Goal: Transaction & Acquisition: Purchase product/service

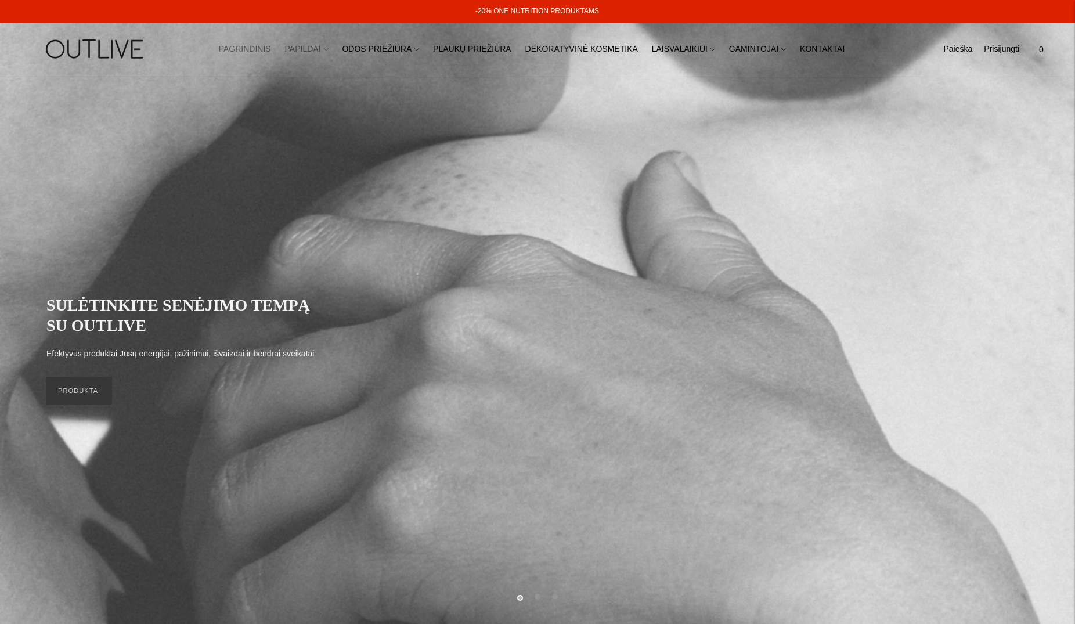
click at [323, 45] on link "PAPILDAI" at bounding box center [307, 50] width 44 height 26
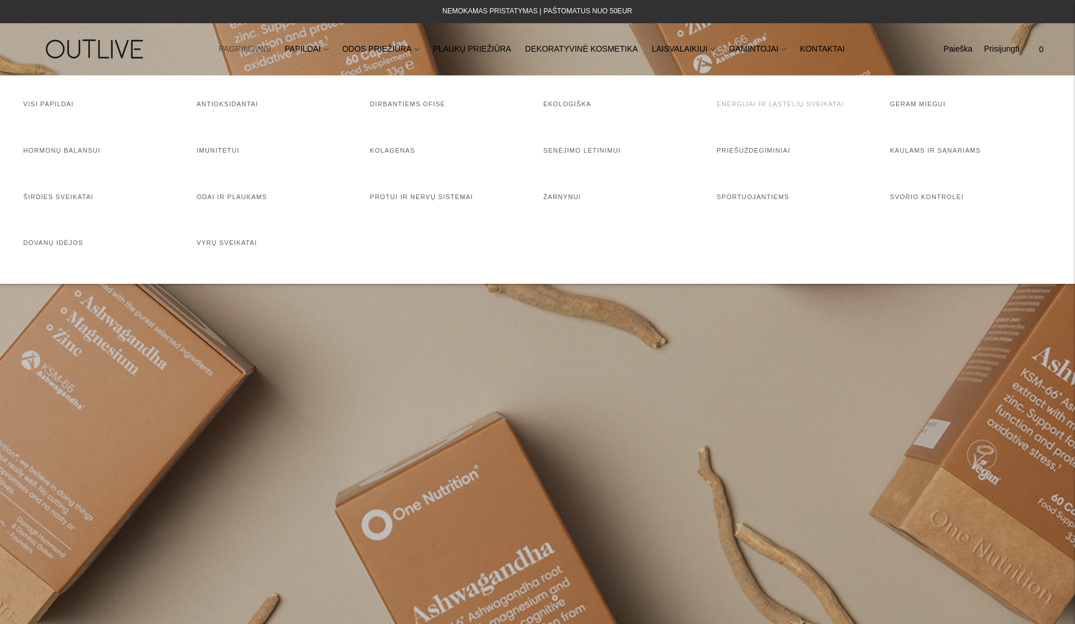
click at [762, 105] on link "Energijai ir ląstelių sveikatai" at bounding box center [781, 103] width 128 height 7
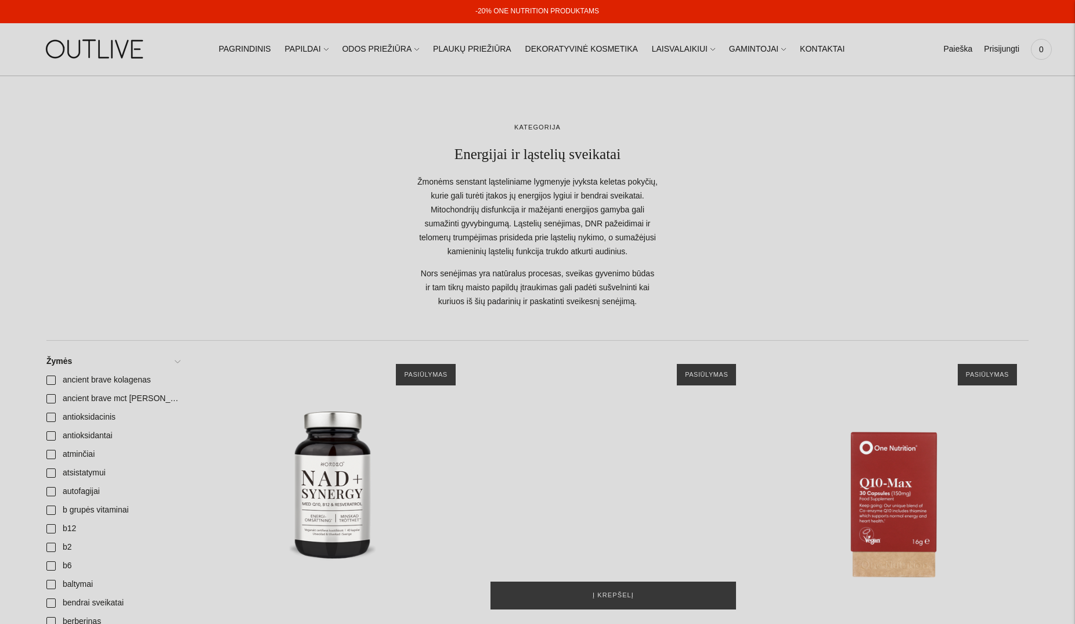
scroll to position [178, 0]
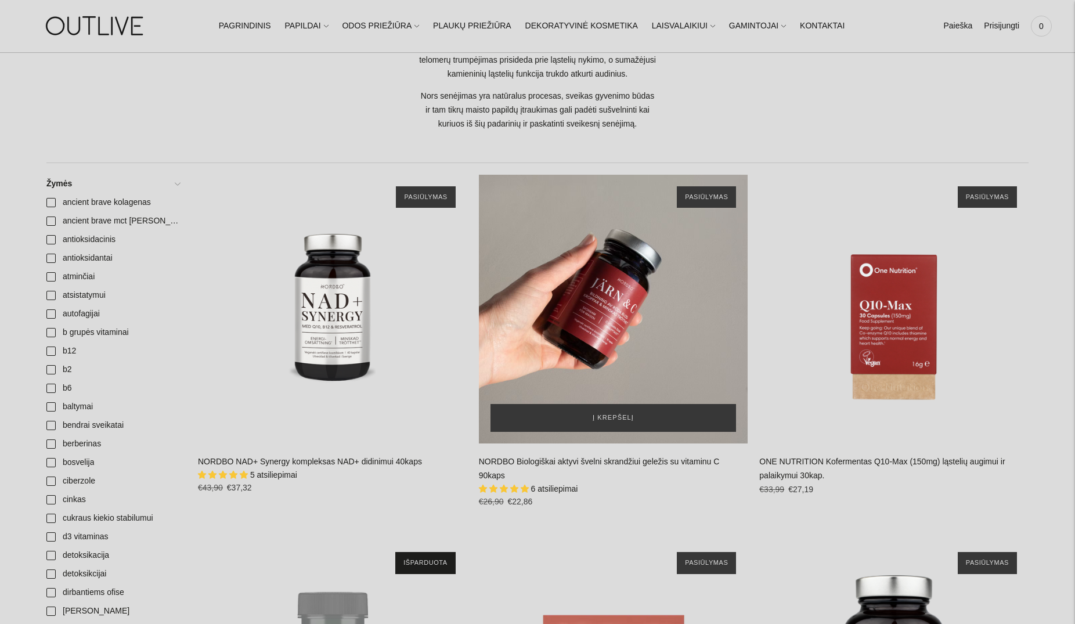
click at [585, 304] on div "NORDBO Biologiškai aktyvi švelni skrandžiui geležis su vitaminu C 90kaps\a" at bounding box center [613, 309] width 269 height 269
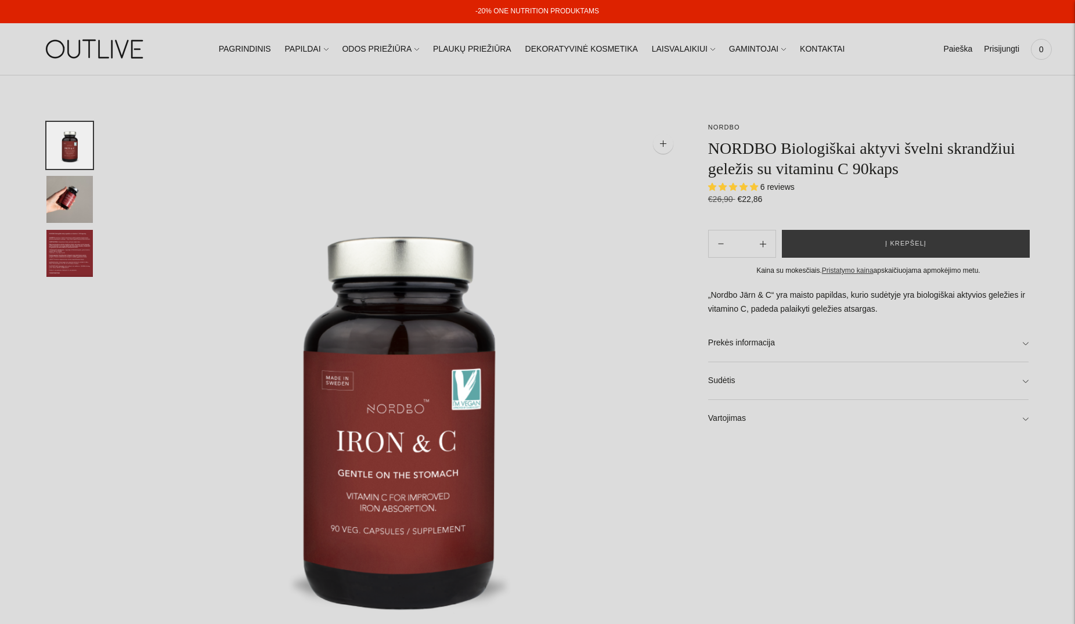
select select "**********"
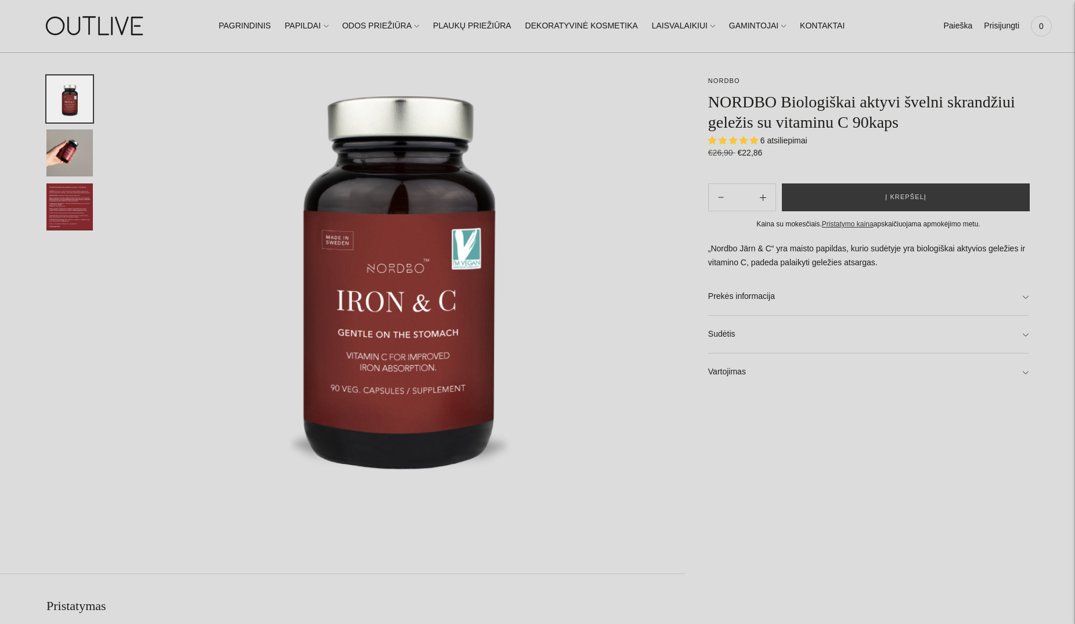
scroll to position [118, 0]
